Goal: Information Seeking & Learning: Learn about a topic

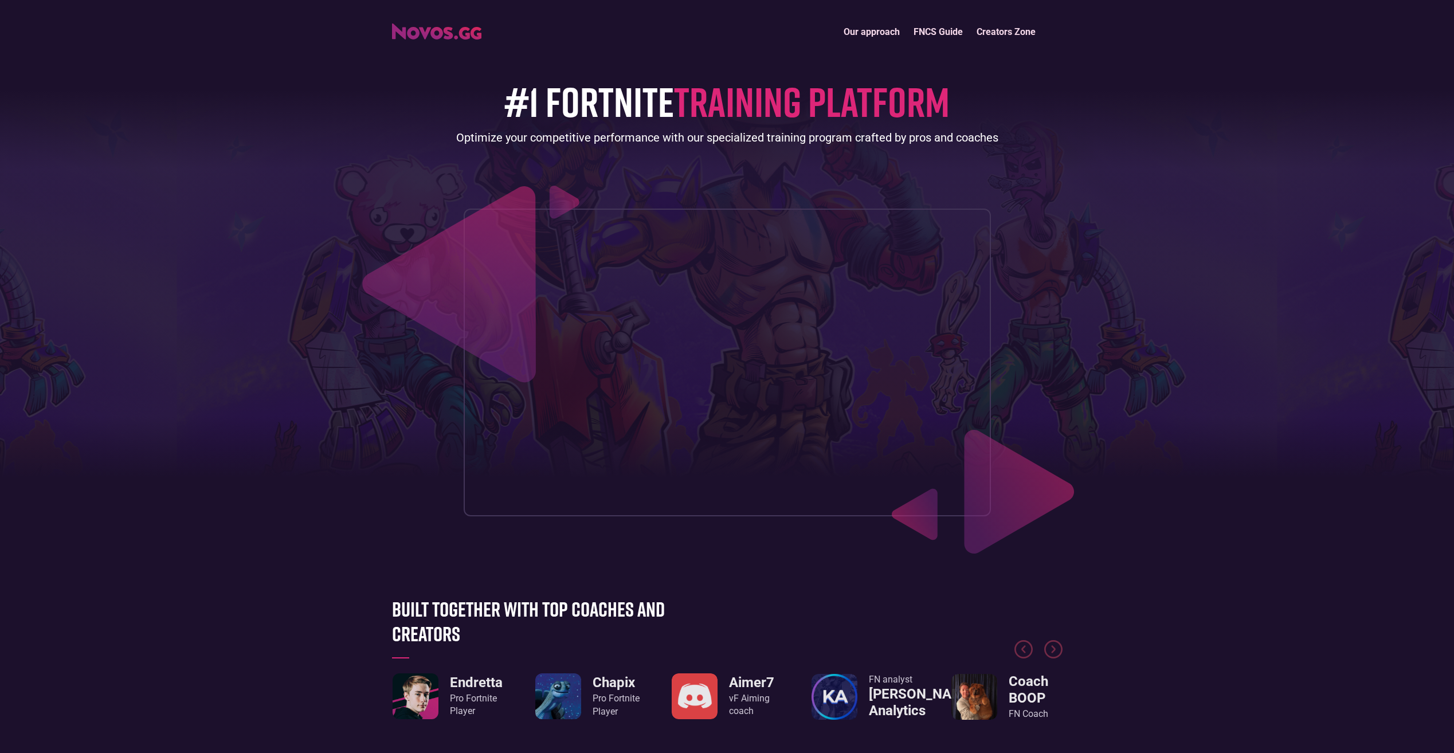
click at [953, 28] on link "FNCS Guide" at bounding box center [937, 31] width 63 height 25
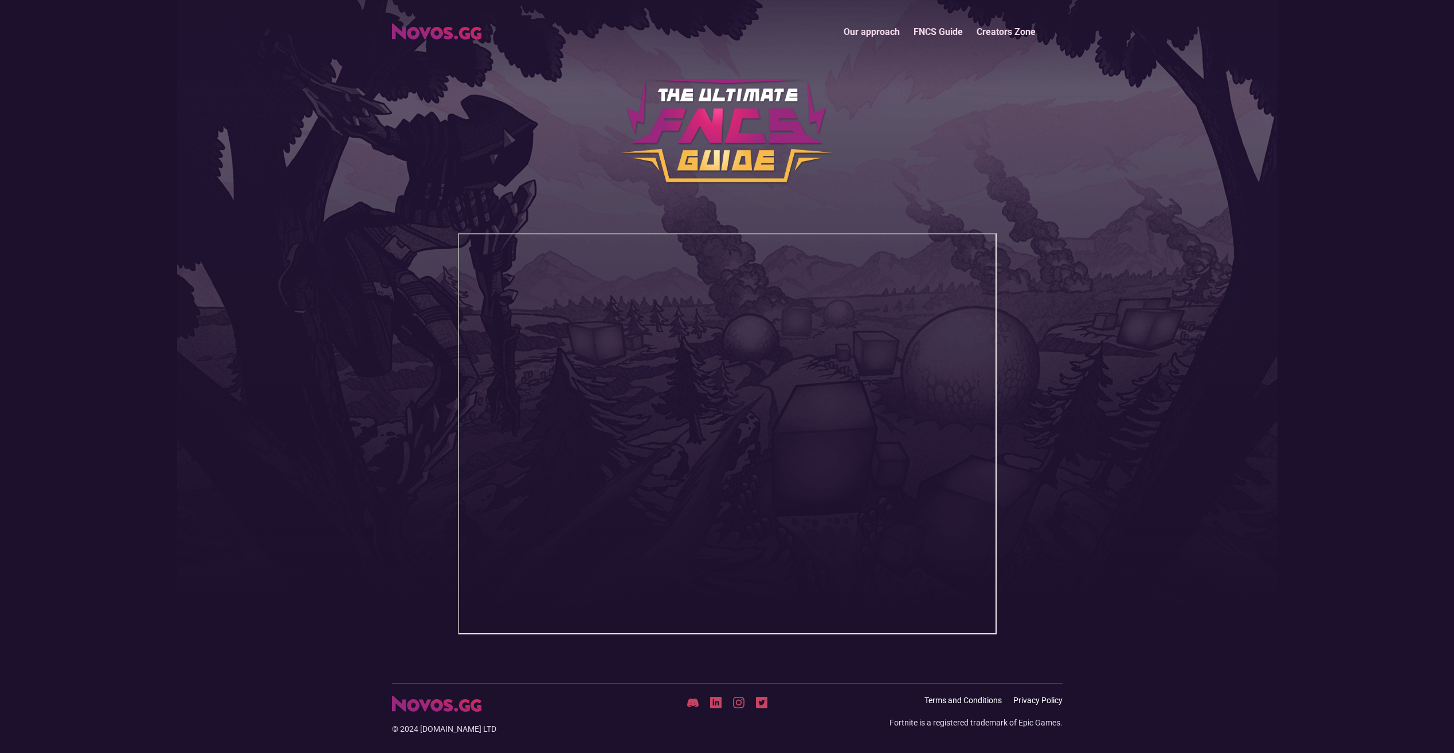
click at [437, 32] on img "home" at bounding box center [436, 31] width 89 height 16
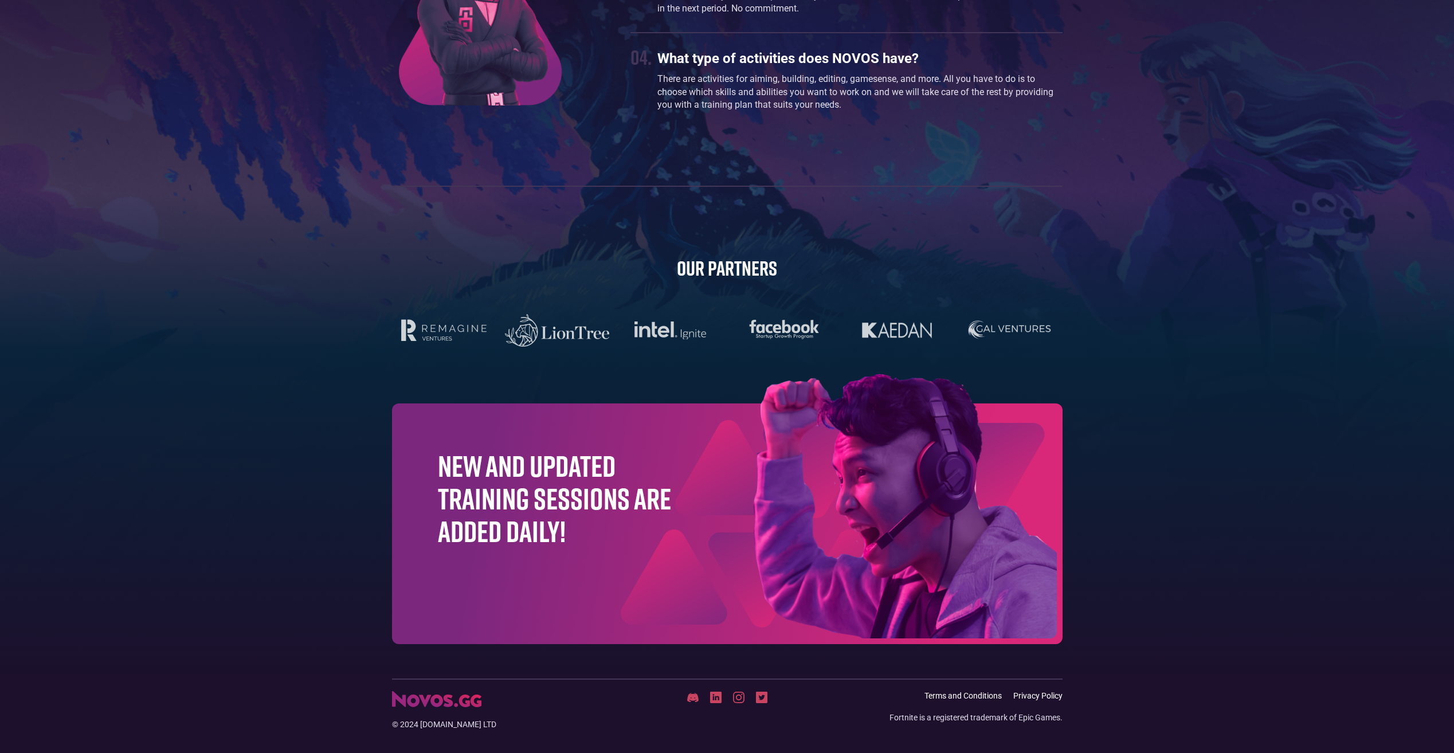
scroll to position [3407, 0]
